Goal: Task Accomplishment & Management: Manage account settings

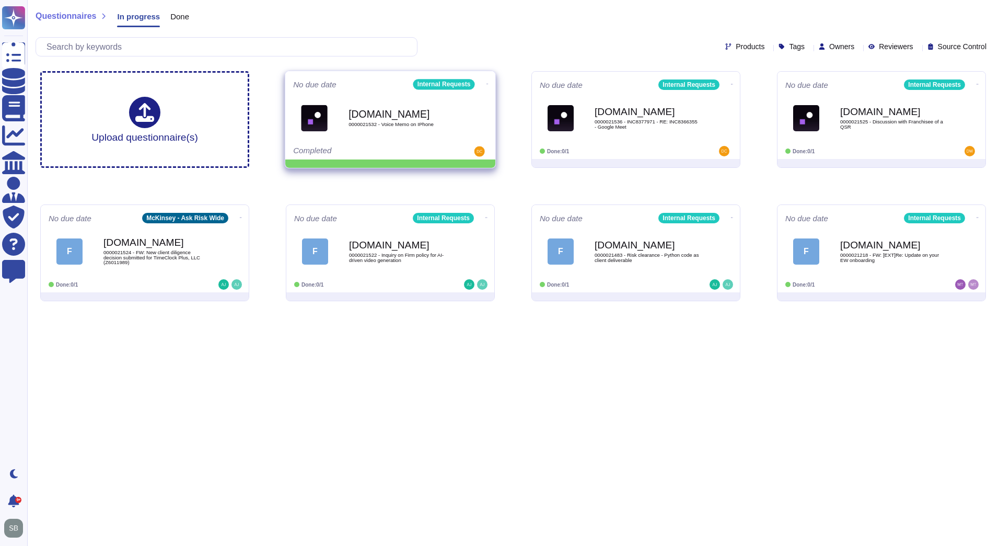
click at [486, 83] on icon at bounding box center [487, 84] width 2 height 3
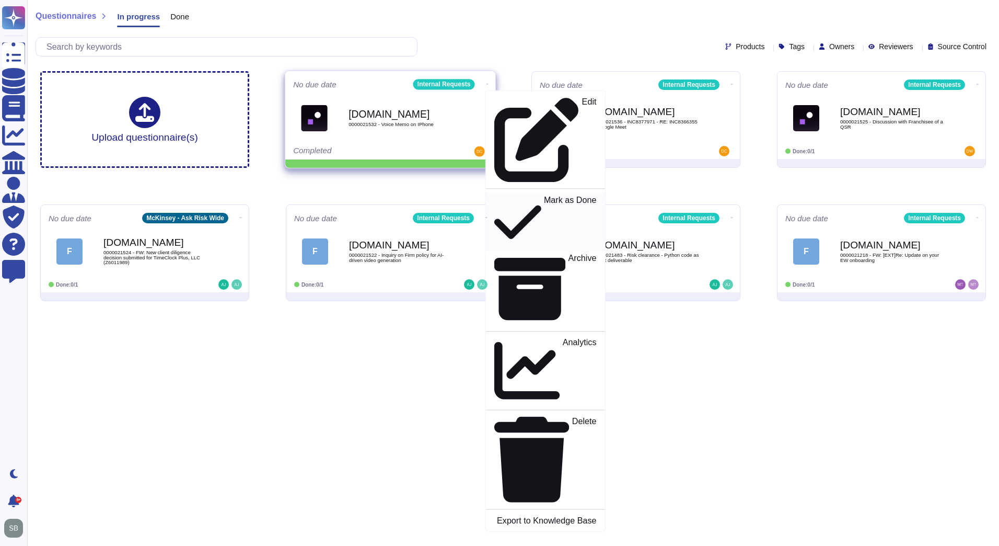
click at [544, 195] on p "Mark as Done" at bounding box center [570, 221] width 53 height 53
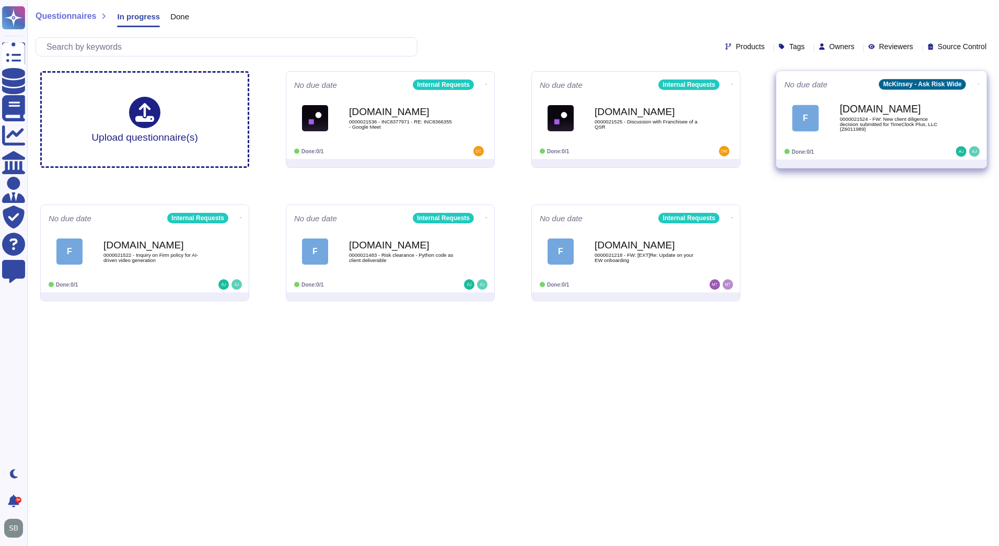
click at [488, 83] on icon at bounding box center [486, 84] width 2 height 3
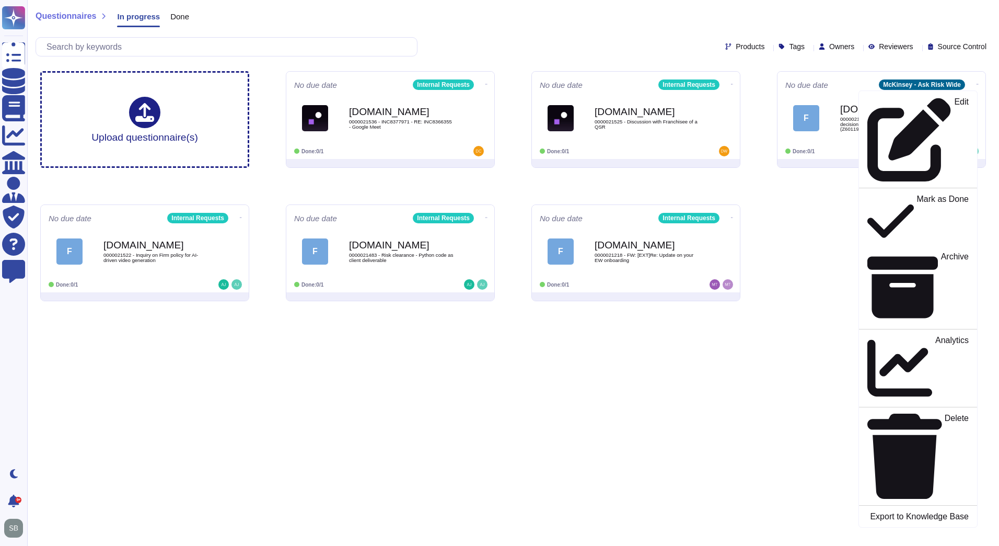
drag, startPoint x: 891, startPoint y: 240, endPoint x: 897, endPoint y: 226, distance: 14.8
click at [891, 240] on div "Upload questionnaire(s) No due date Internal Requests [DOMAIN_NAME] 0000021536 …" at bounding box center [513, 186] width 962 height 247
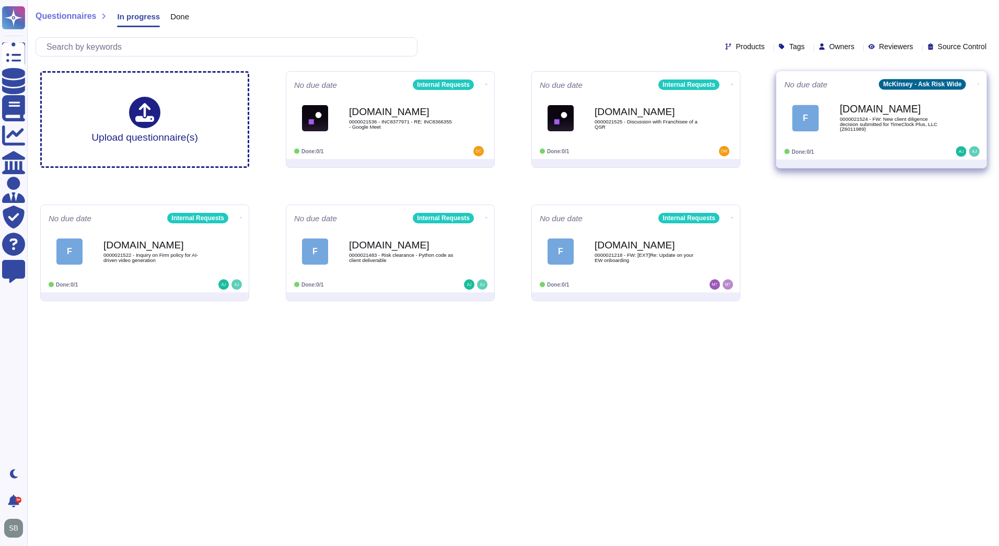
click at [488, 83] on icon at bounding box center [486, 84] width 2 height 3
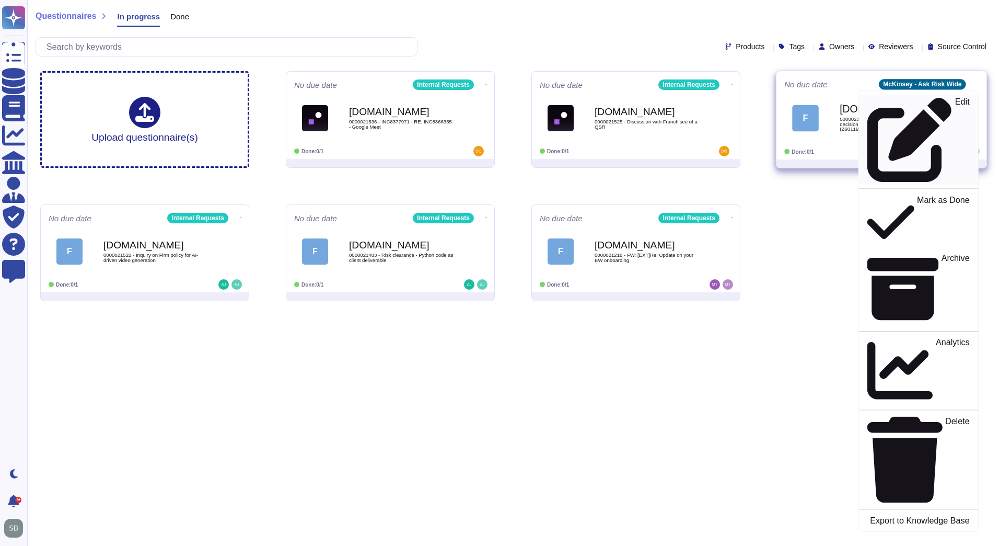
click at [889, 103] on div "Edit" at bounding box center [918, 139] width 102 height 85
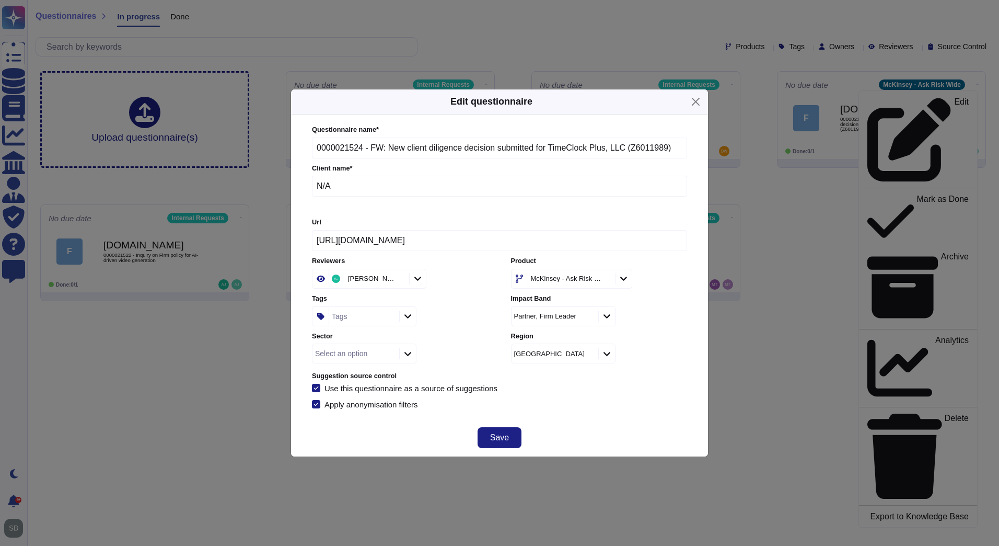
click at [594, 271] on div "McKinsey - Ask Risk Wide" at bounding box center [570, 278] width 84 height 19
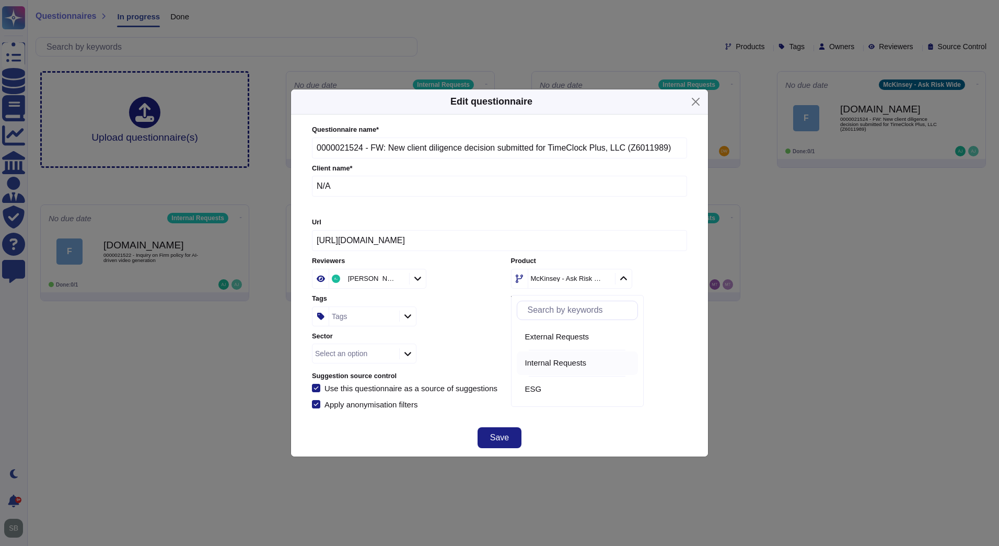
click at [540, 362] on span "Internal Requests" at bounding box center [556, 362] width 62 height 9
click at [486, 438] on button "Save" at bounding box center [500, 437] width 44 height 21
